Goal: Task Accomplishment & Management: Manage account settings

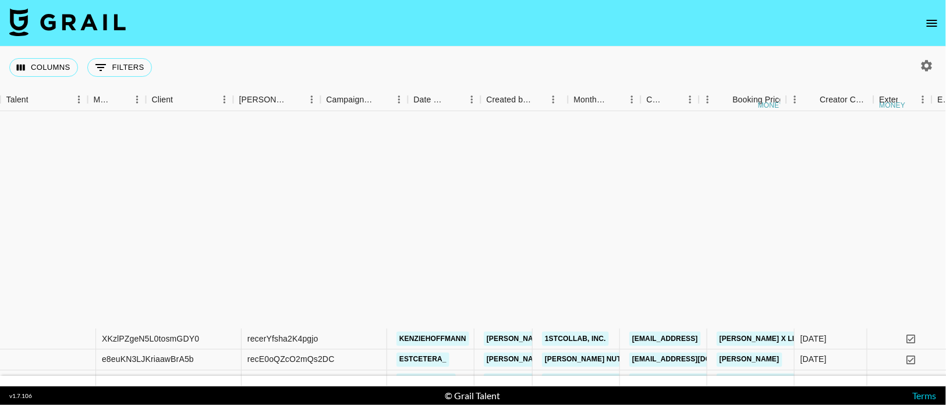
scroll to position [262, 386]
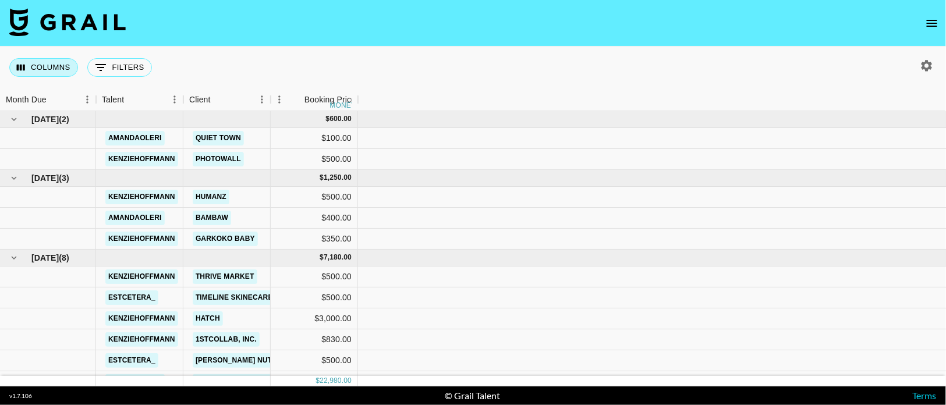
click at [40, 66] on button "Columns" at bounding box center [43, 67] width 69 height 19
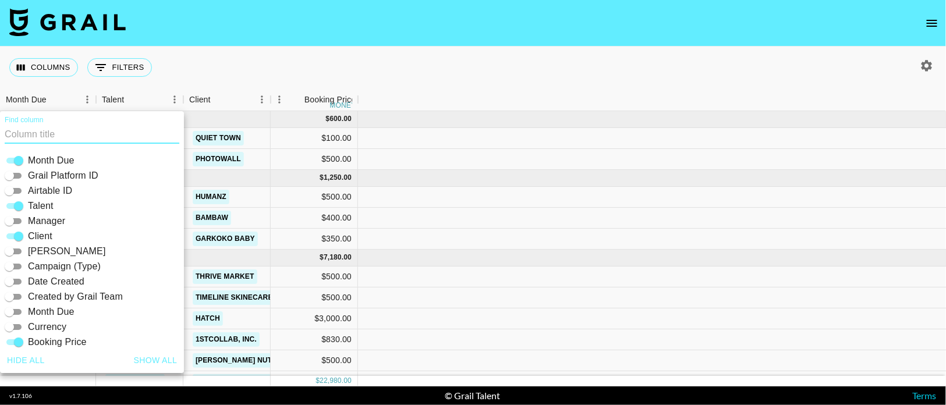
click at [155, 362] on button "Show all" at bounding box center [155, 361] width 53 height 22
checkbox input "true"
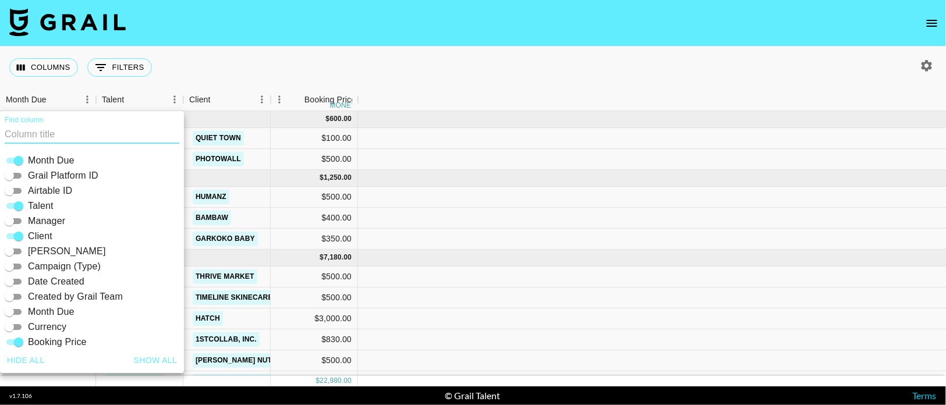
checkbox input "true"
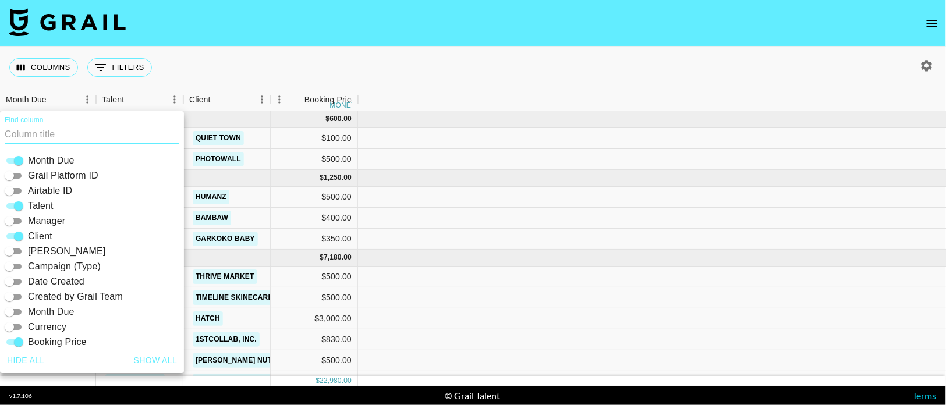
checkbox input "true"
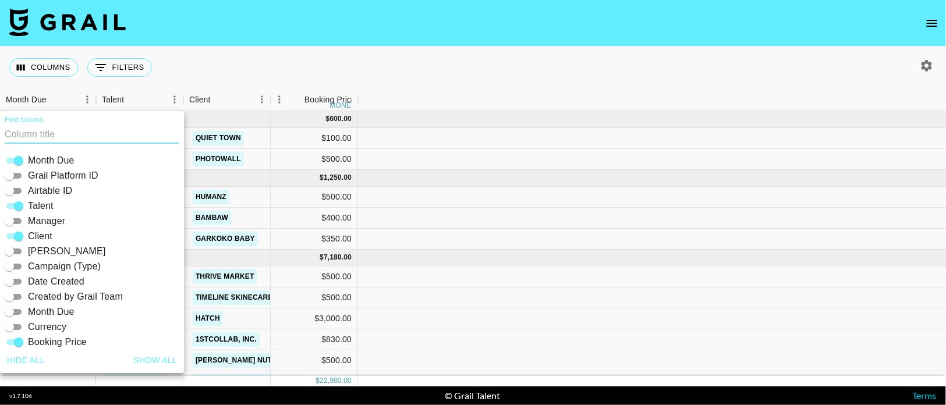
checkbox input "true"
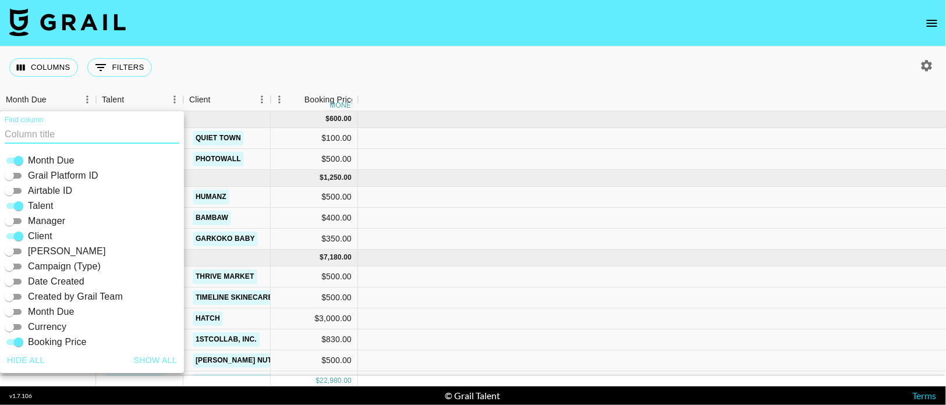
checkbox input "true"
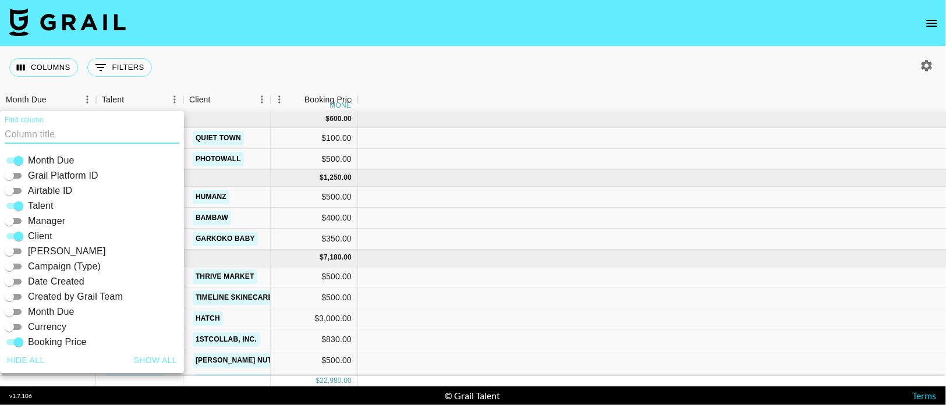
checkbox input "true"
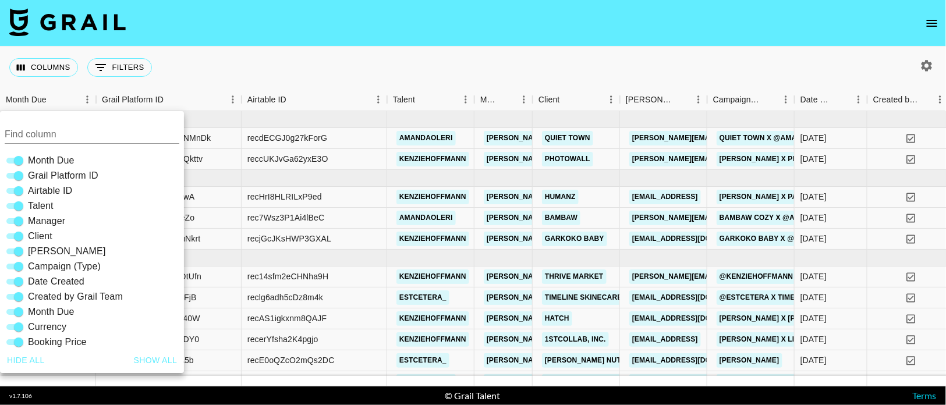
click at [390, 62] on div "Columns 0 Filters + Booking" at bounding box center [473, 68] width 946 height 42
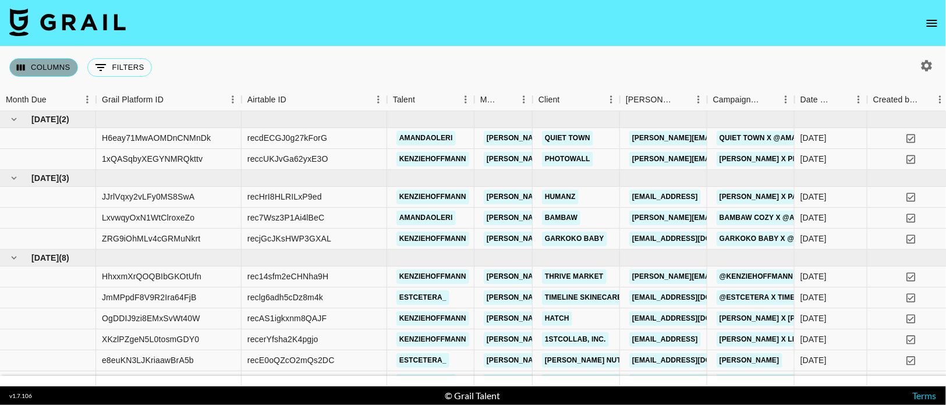
click at [47, 70] on button "Columns" at bounding box center [43, 67] width 69 height 19
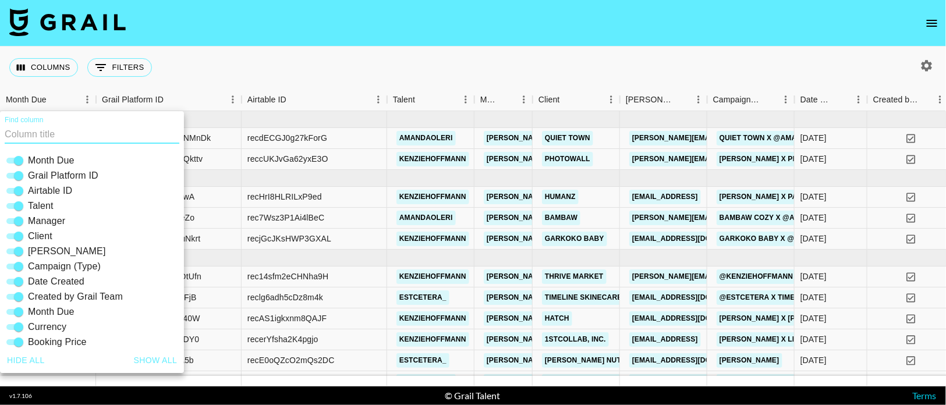
click at [156, 358] on button "Show all" at bounding box center [155, 361] width 53 height 22
click at [501, 54] on div "Columns 0 Filters + Booking" at bounding box center [473, 68] width 946 height 42
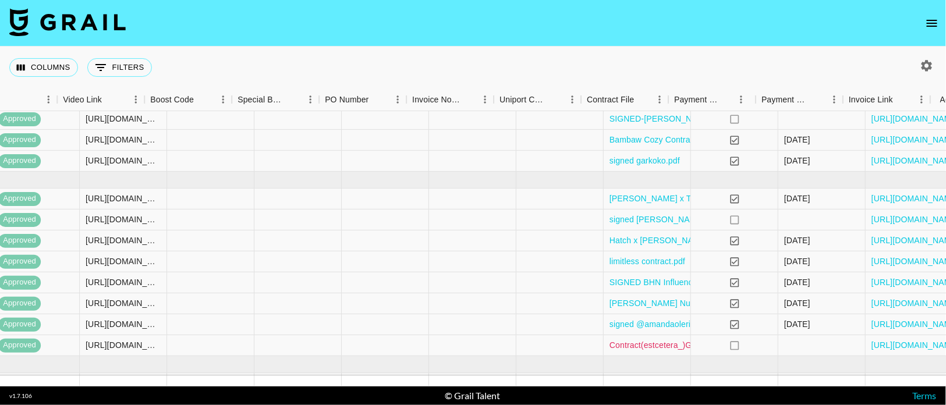
scroll to position [78, 1524]
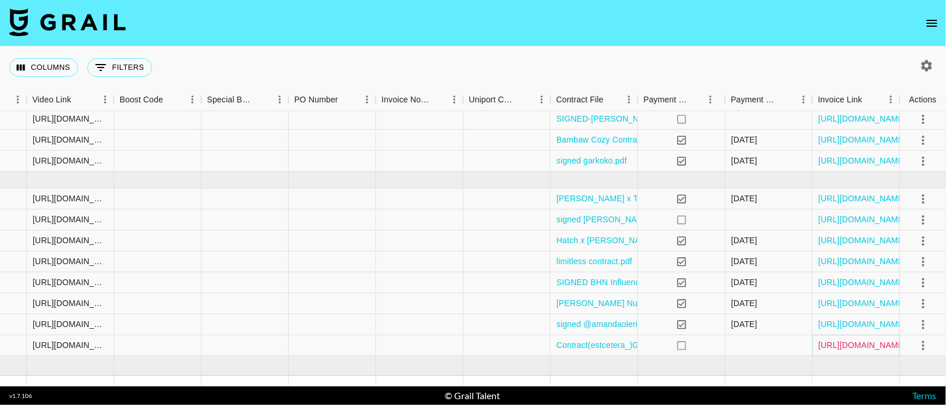
click at [860, 345] on link "[URL][DOMAIN_NAME]" at bounding box center [862, 345] width 88 height 12
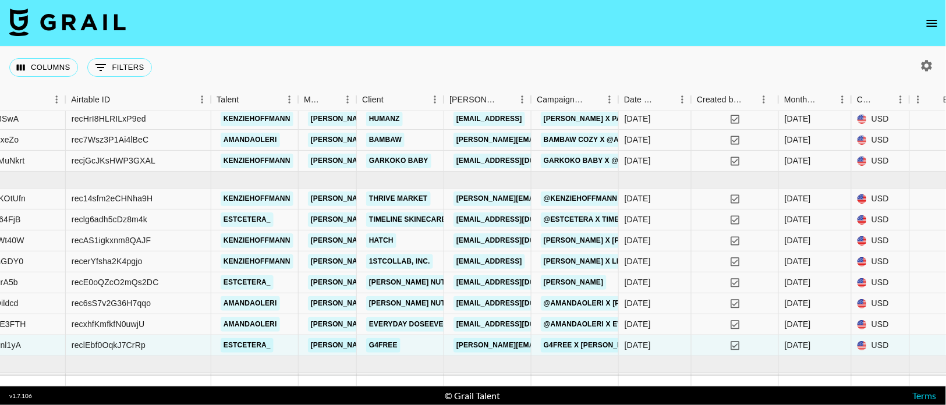
scroll to position [78, 0]
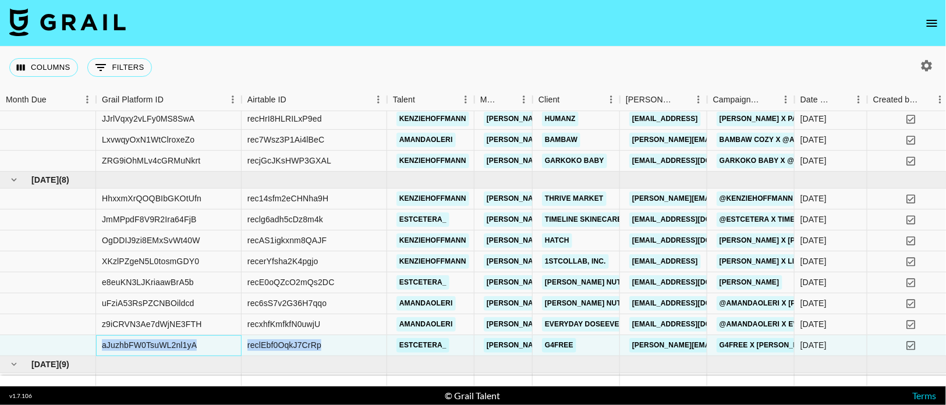
drag, startPoint x: 101, startPoint y: 345, endPoint x: 330, endPoint y: 345, distance: 229.3
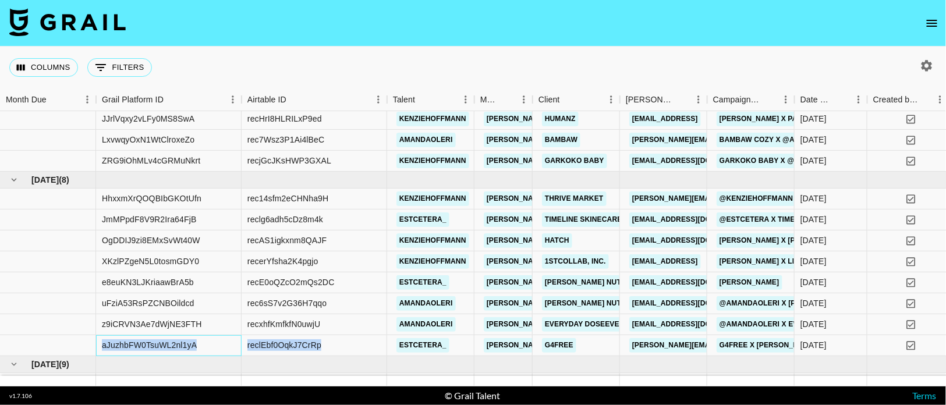
copy div "aJuzhbFW0TsuWL2nl1yA reclEbf0OqkJ7CrRp"
click at [104, 339] on div "aJuzhbFW0TsuWL2nl1yA" at bounding box center [149, 345] width 95 height 12
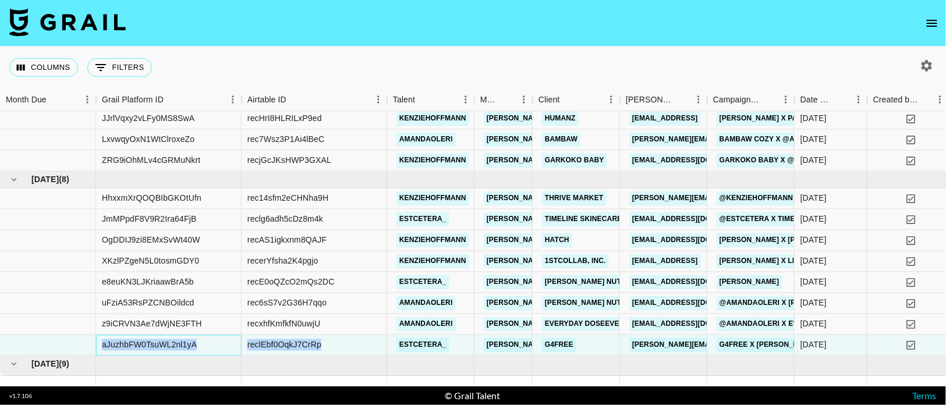
drag, startPoint x: 100, startPoint y: 341, endPoint x: 340, endPoint y: 343, distance: 239.8
copy div "aJuzhbFW0TsuWL2nl1yA reclEbf0OqkJ7CrRp"
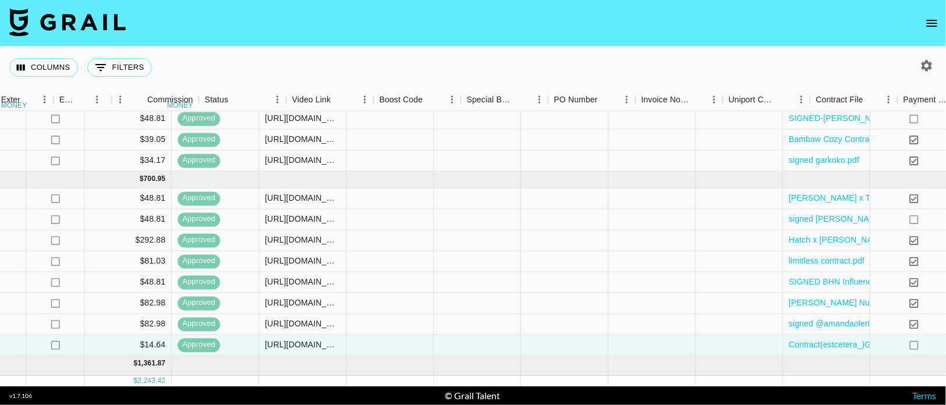
scroll to position [78, 1524]
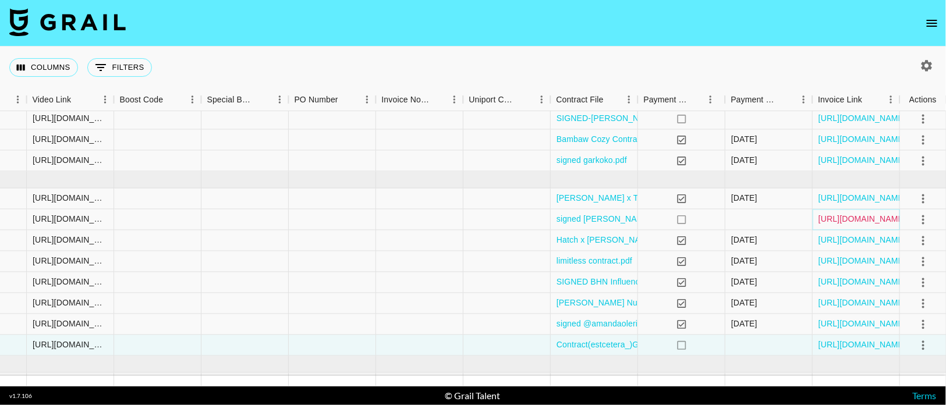
click at [860, 218] on link "https://in.xero.com/I5vEZSb2IgFqEuID0eCyyuGR9f1GXeJtC3EY0Ppw" at bounding box center [862, 220] width 88 height 12
